Goal: Check status: Check status

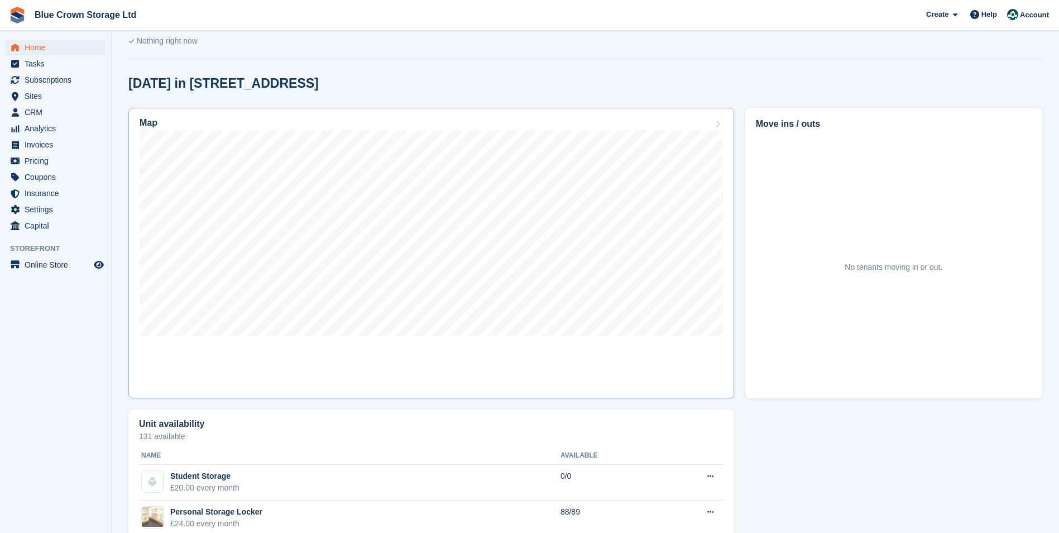
scroll to position [168, 0]
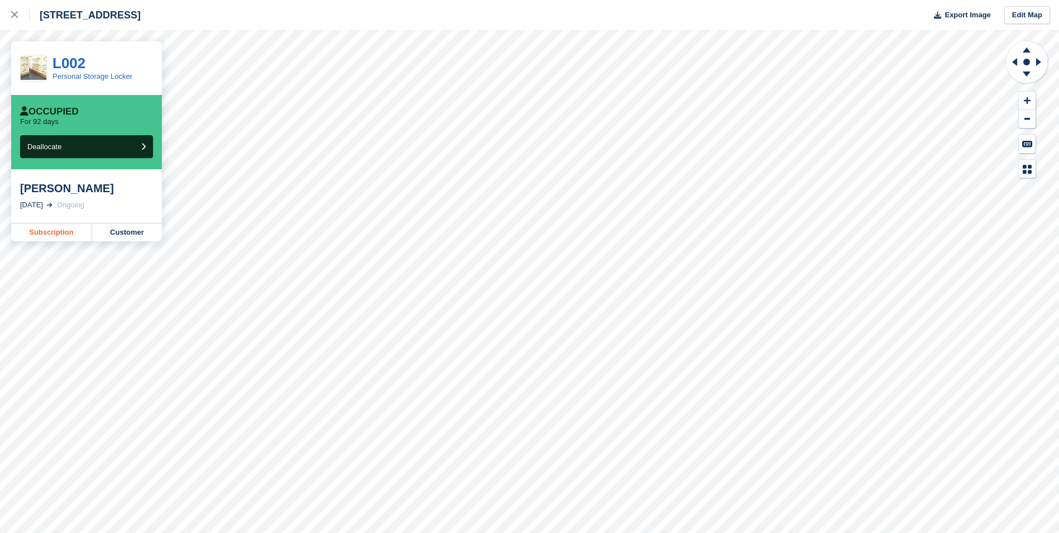
click at [58, 233] on link "Subscription" at bounding box center [51, 232] width 81 height 18
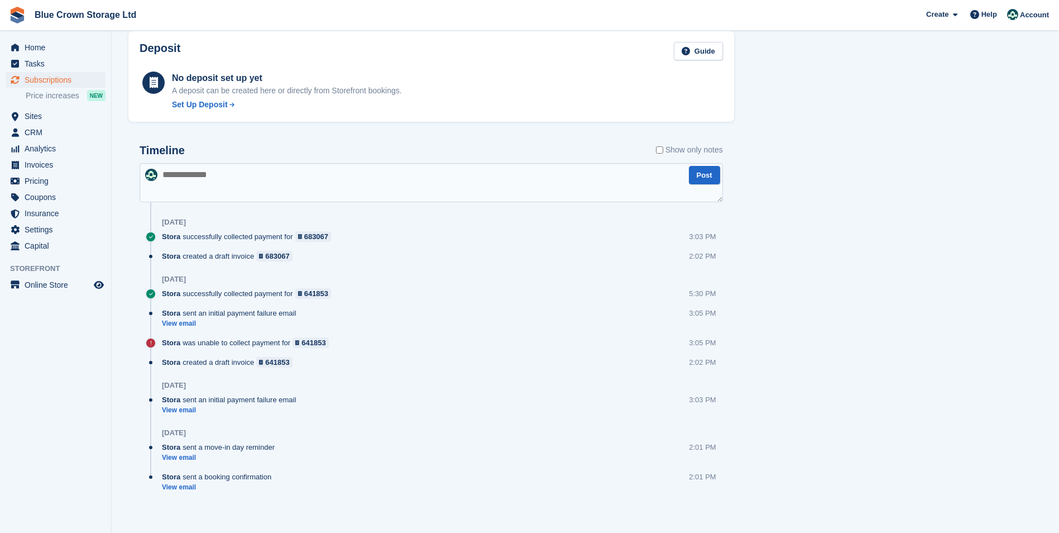
scroll to position [585, 0]
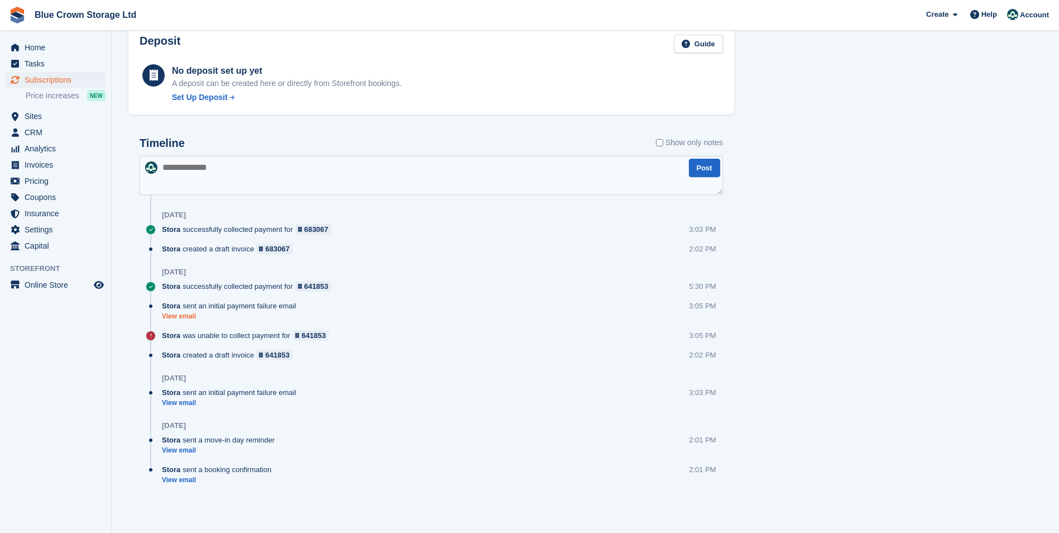
click at [181, 314] on link "View email" at bounding box center [232, 316] width 140 height 9
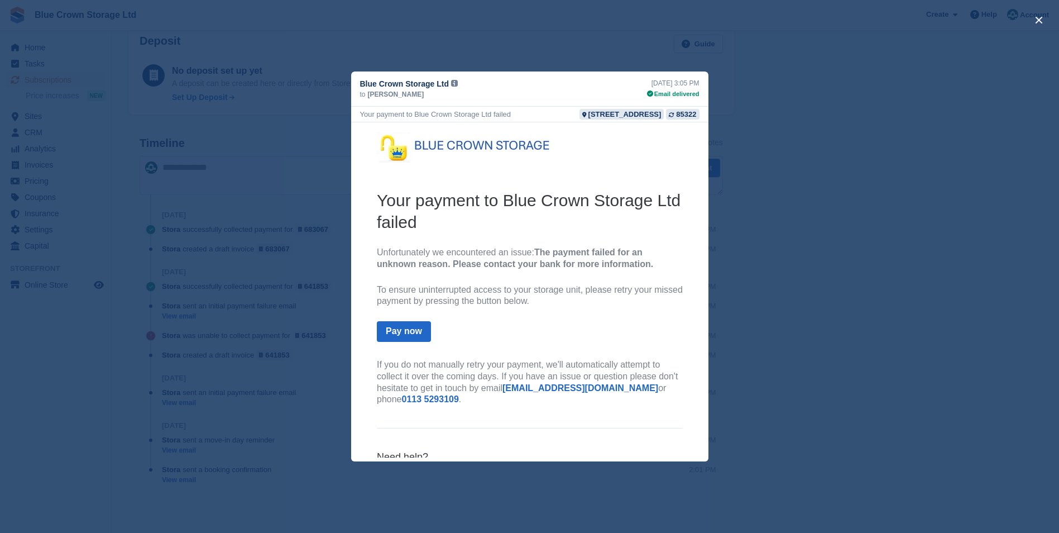
scroll to position [55, 0]
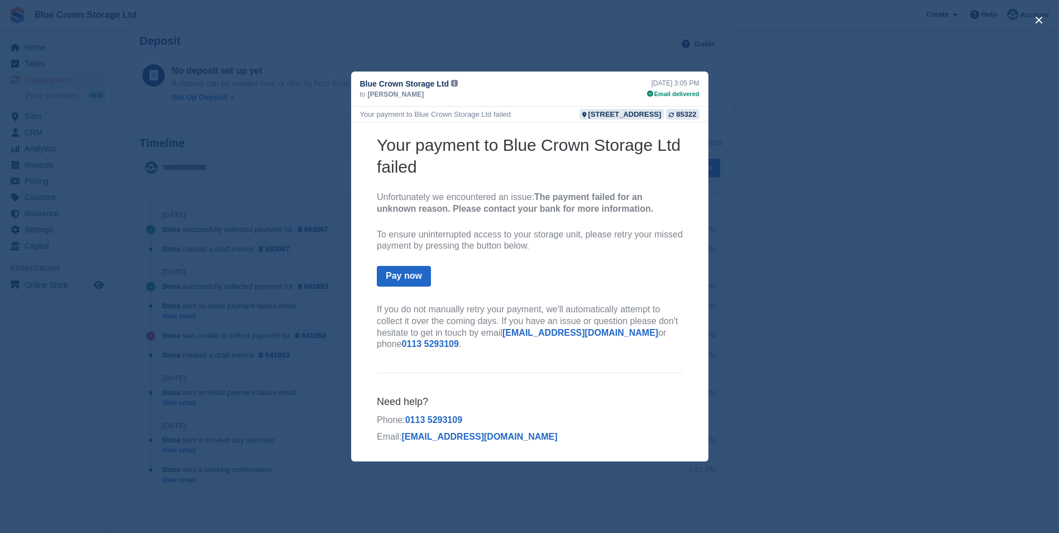
click at [774, 175] on div "close" at bounding box center [529, 266] width 1059 height 533
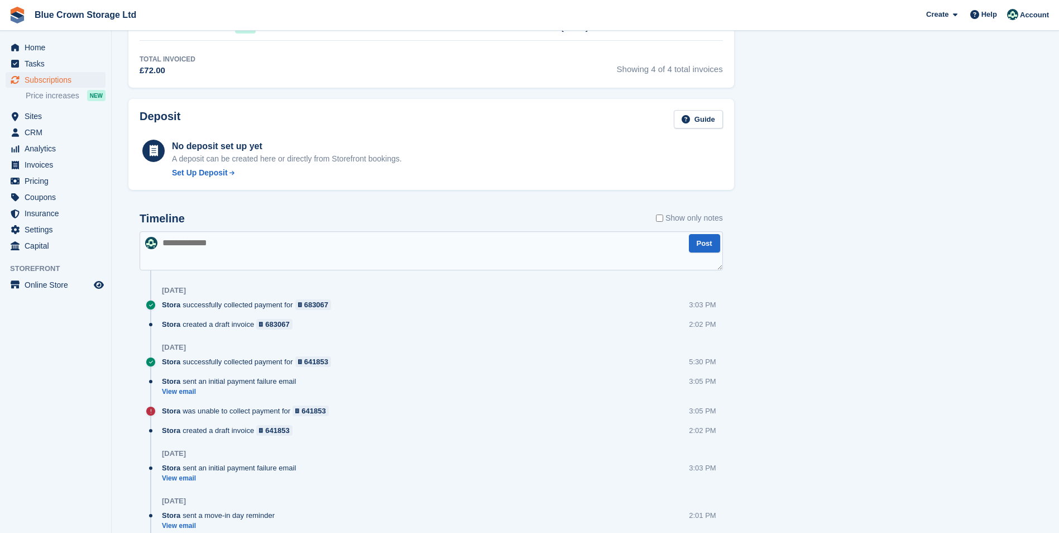
scroll to position [529, 0]
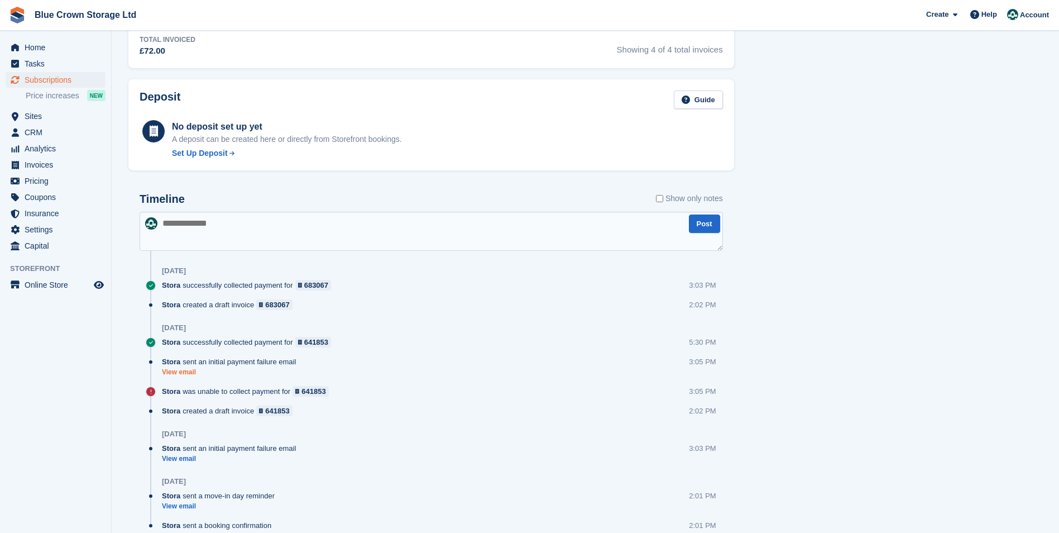
click at [184, 370] on link "View email" at bounding box center [232, 371] width 140 height 9
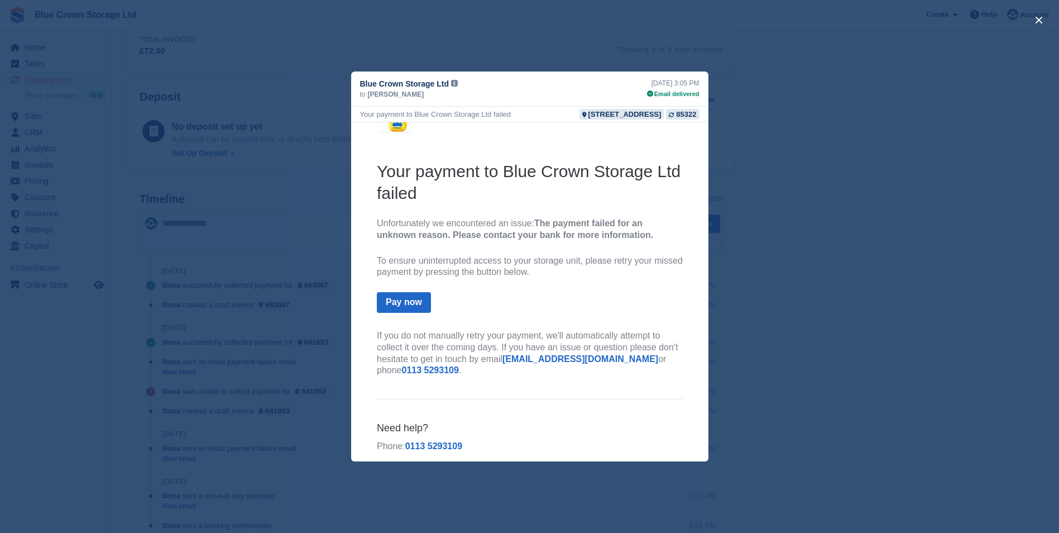
scroll to position [55, 0]
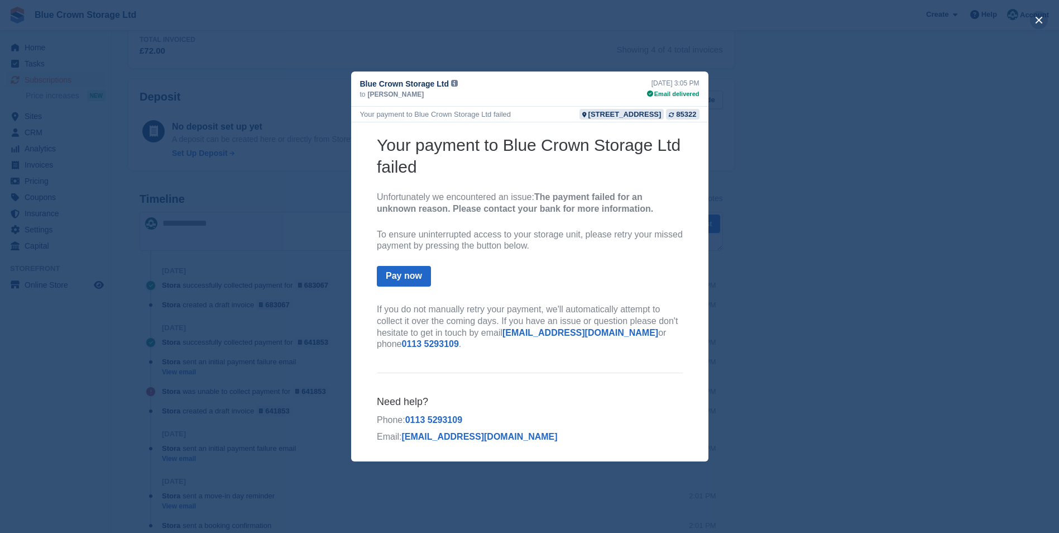
click at [1039, 16] on button "close" at bounding box center [1039, 20] width 18 height 18
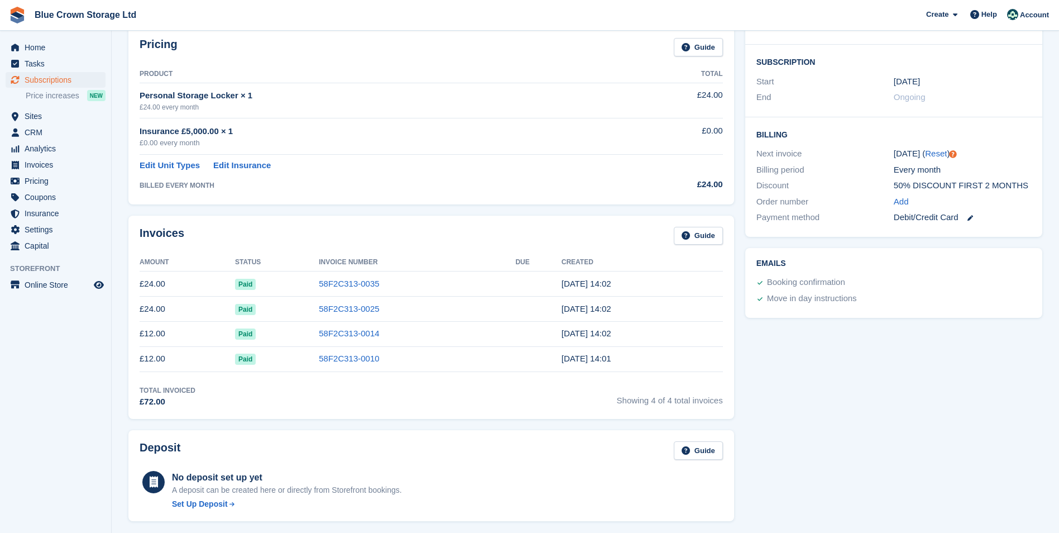
scroll to position [168, 0]
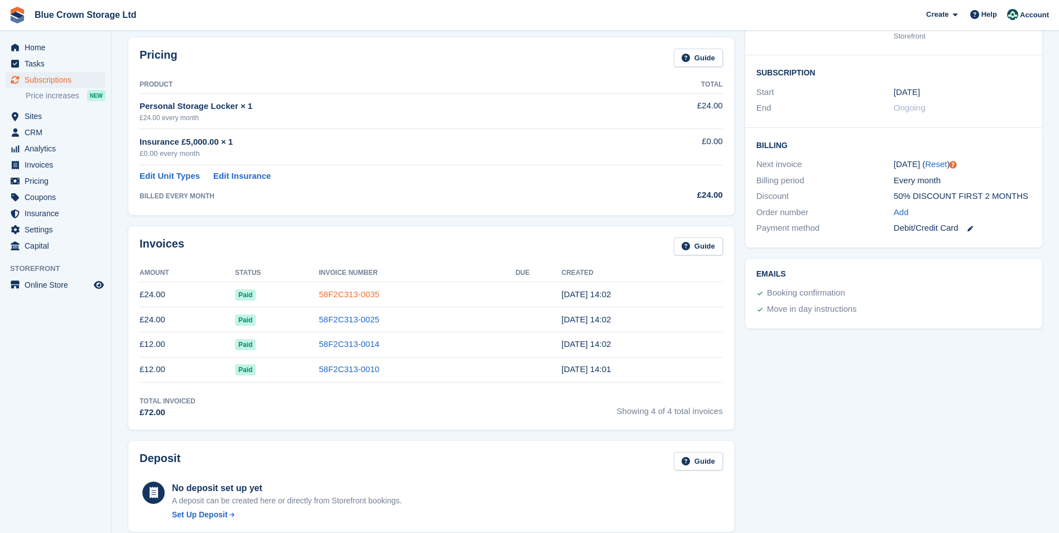
click at [359, 292] on link "58F2C313-0035" at bounding box center [349, 293] width 60 height 9
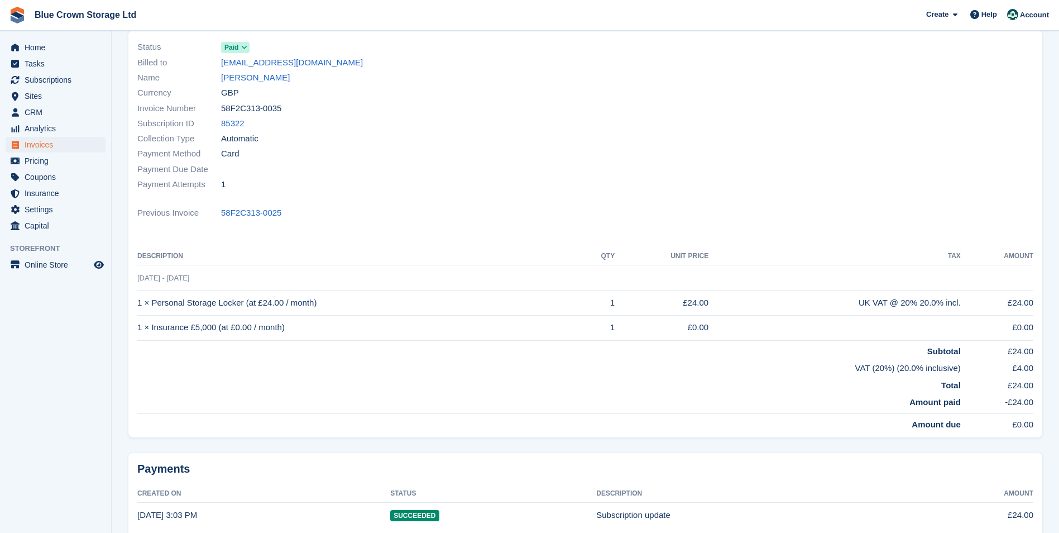
scroll to position [31, 0]
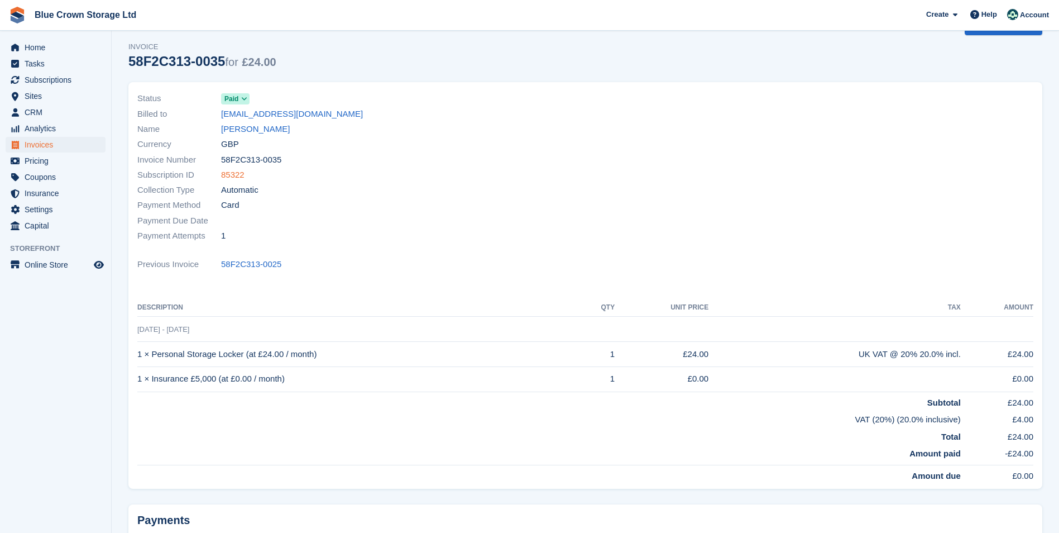
click at [238, 173] on link "85322" at bounding box center [232, 175] width 23 height 13
